Goal: Navigation & Orientation: Find specific page/section

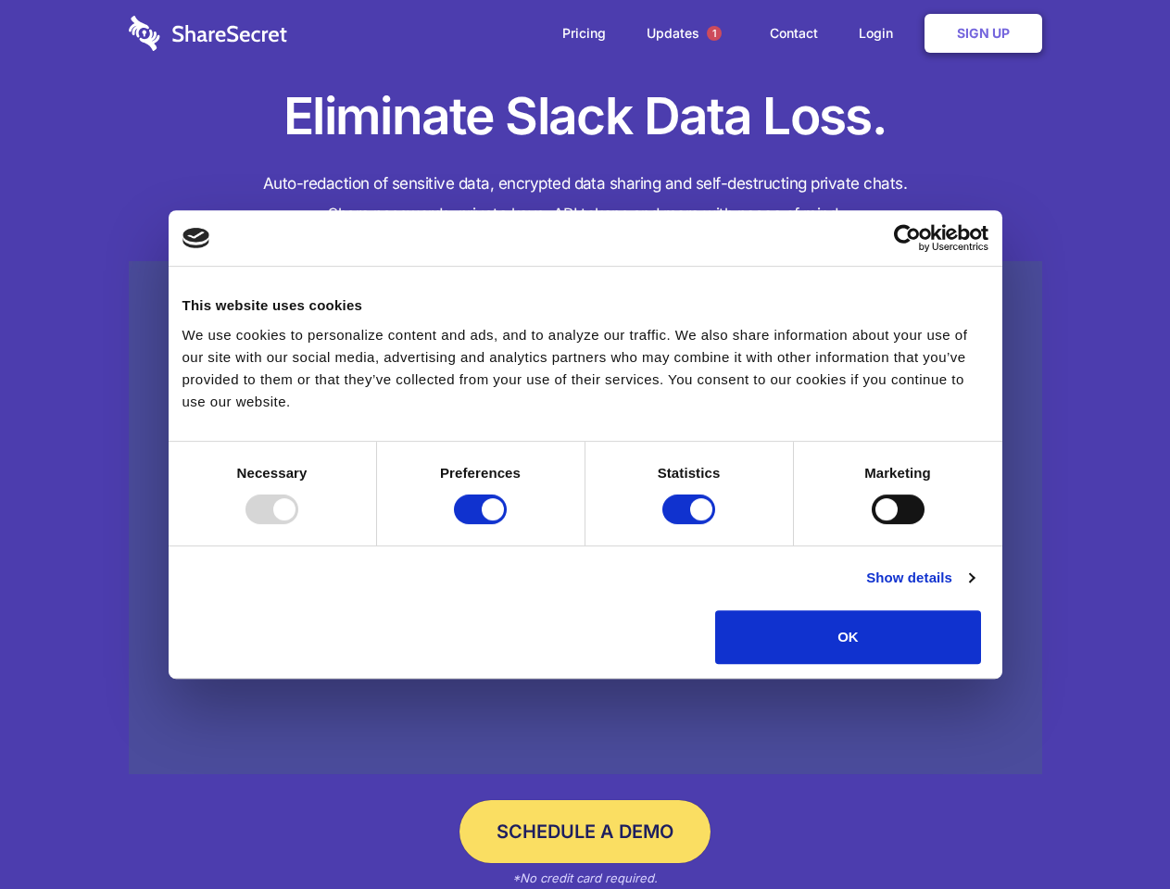
click at [298, 524] on div at bounding box center [271, 510] width 53 height 30
click at [507, 524] on input "Preferences" at bounding box center [480, 510] width 53 height 30
checkbox input "false"
click at [691, 524] on input "Statistics" at bounding box center [688, 510] width 53 height 30
checkbox input "false"
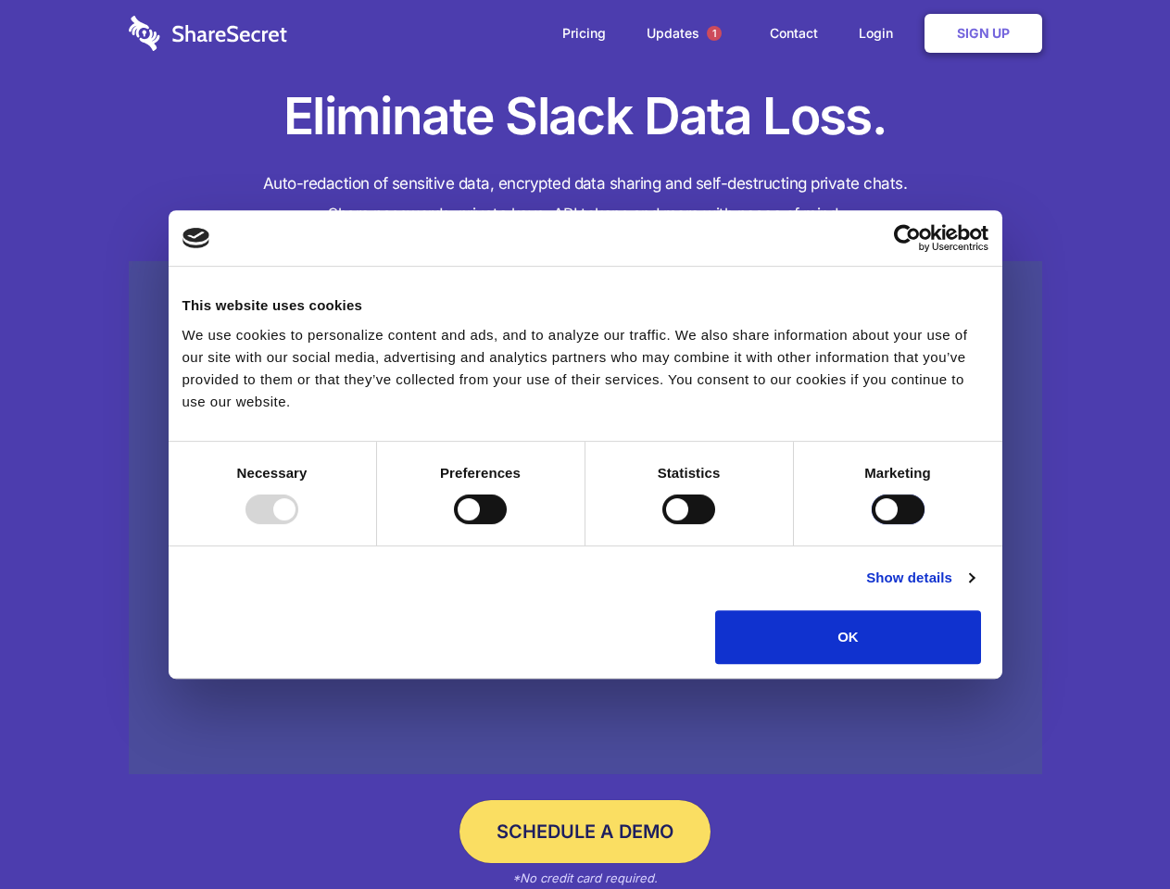
click at [872, 524] on input "Marketing" at bounding box center [898, 510] width 53 height 30
checkbox input "true"
click at [974, 589] on link "Show details" at bounding box center [919, 578] width 107 height 22
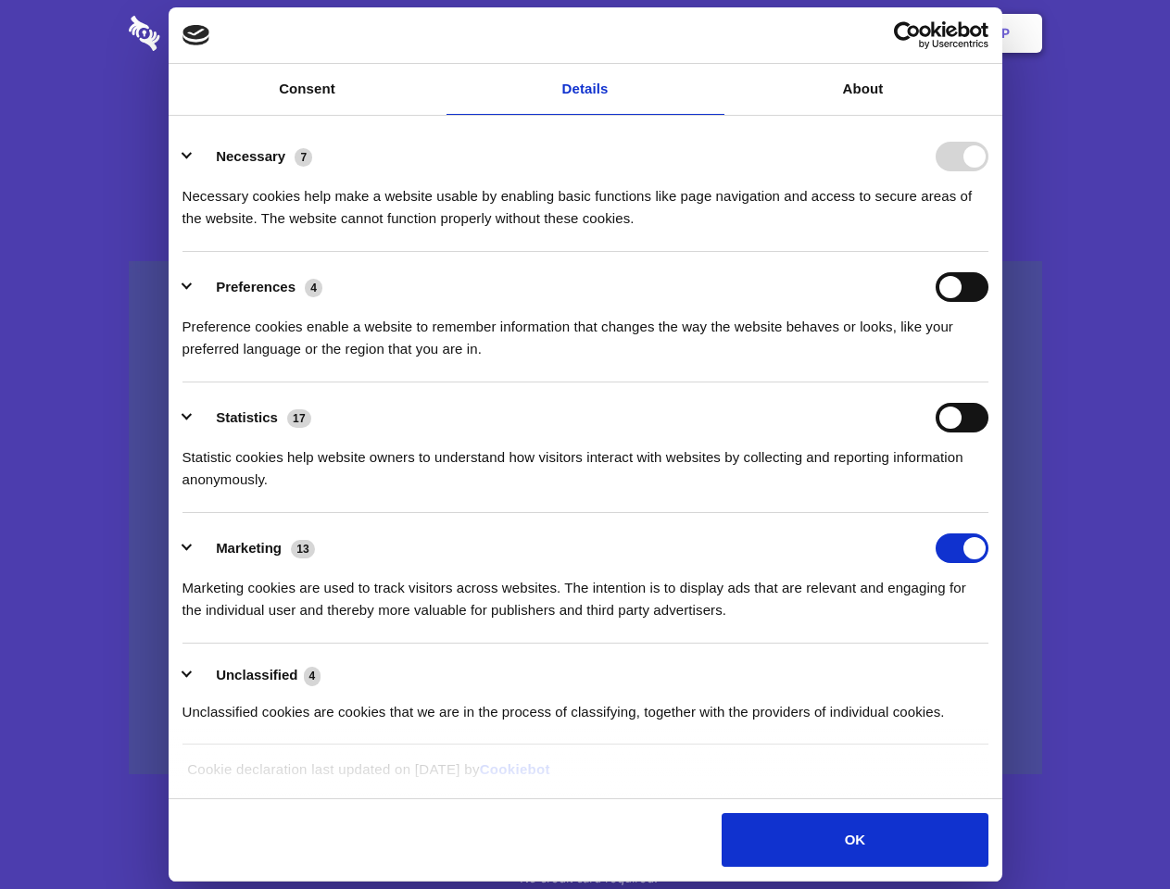
click at [988, 252] on li "Necessary 7 Necessary cookies help make a website usable by enabling basic func…" at bounding box center [585, 186] width 806 height 131
click at [713, 33] on span "1" at bounding box center [714, 33] width 15 height 15
